Goal: Transaction & Acquisition: Purchase product/service

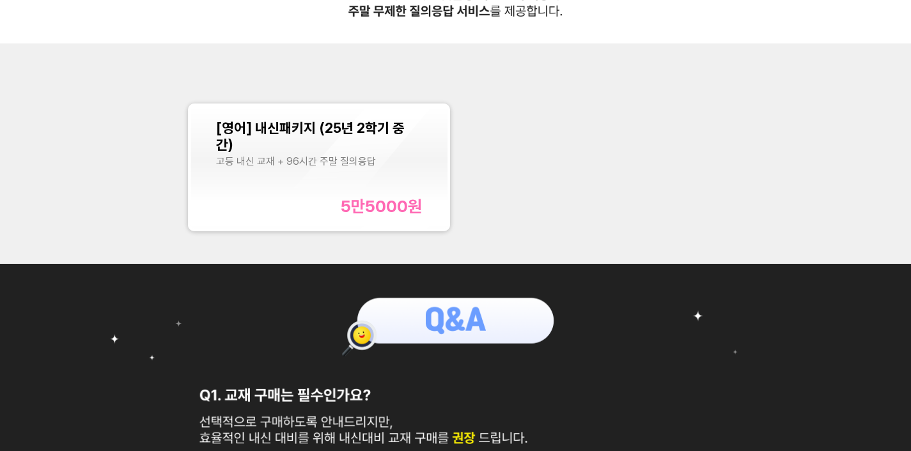
scroll to position [261, 0]
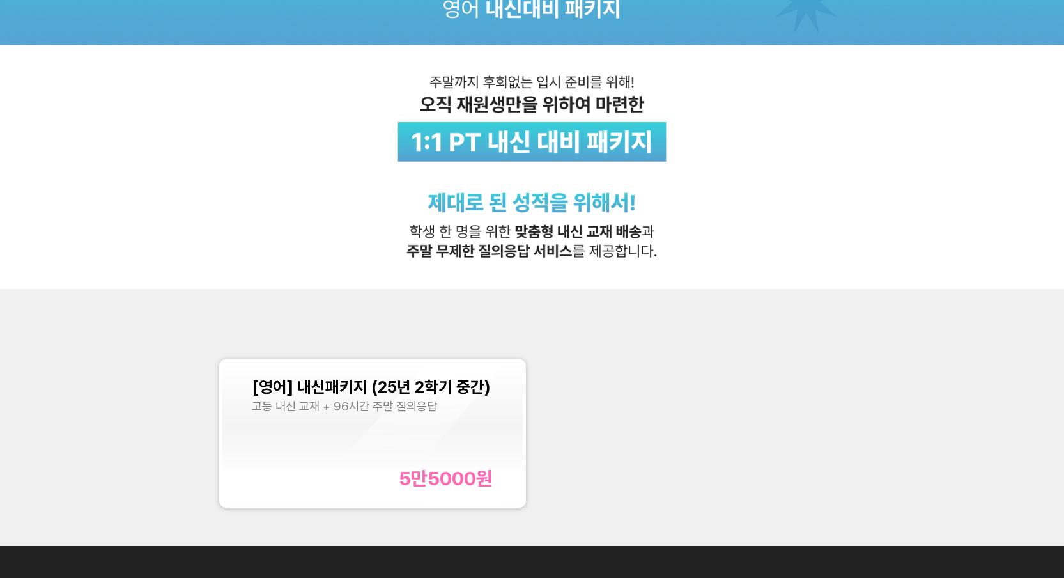
scroll to position [264, 0]
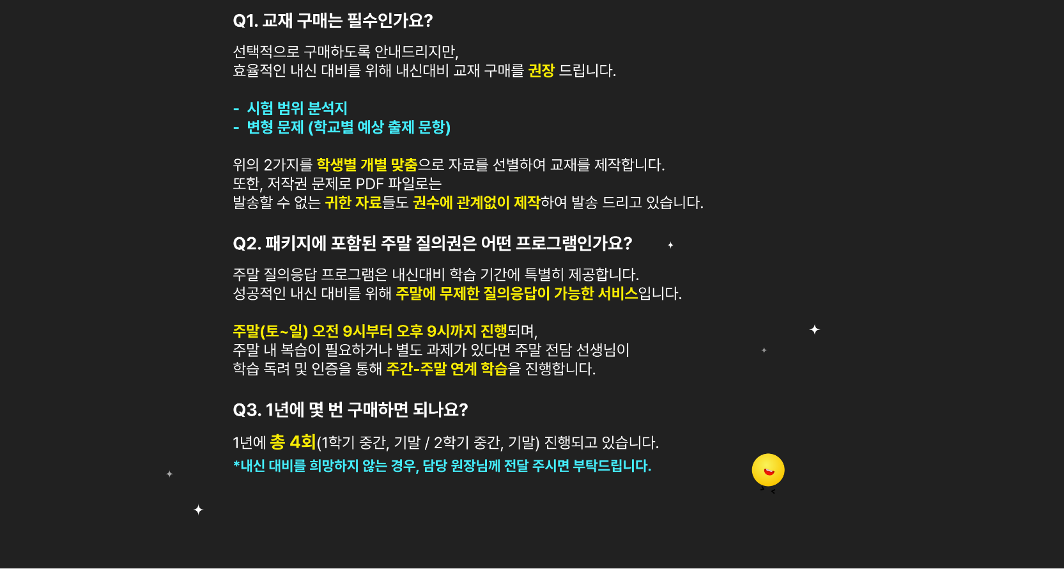
scroll to position [856, 0]
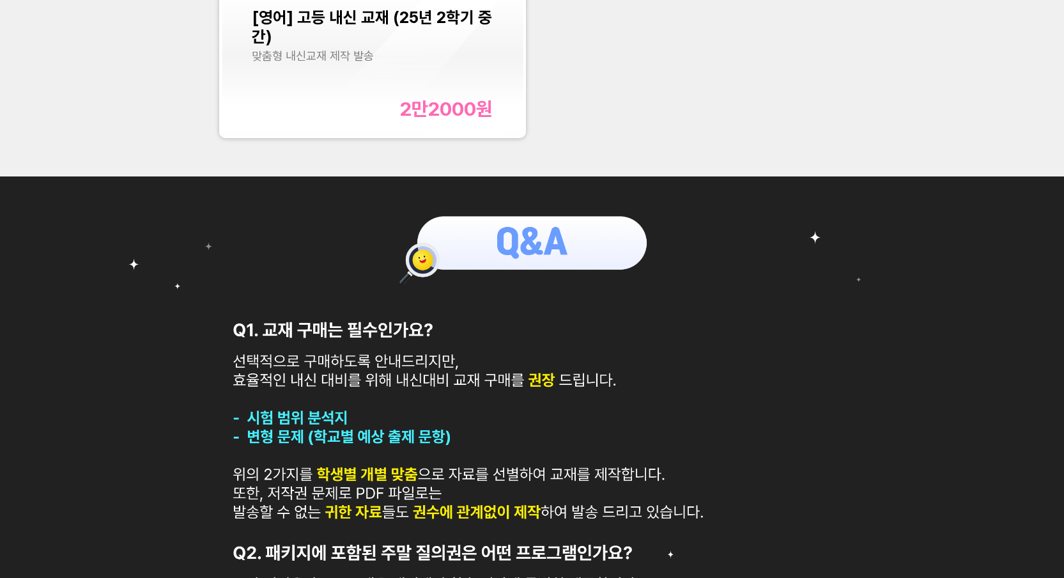
scroll to position [379, 0]
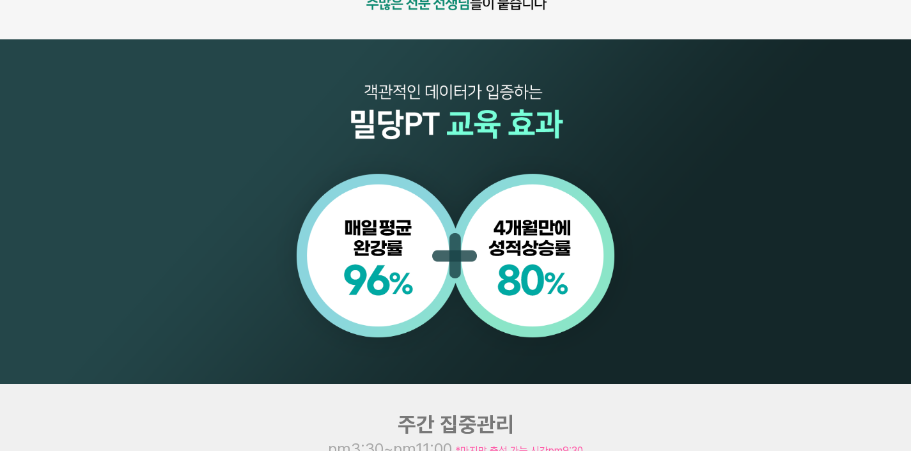
scroll to position [1295, 0]
